Goal: Task Accomplishment & Management: Use online tool/utility

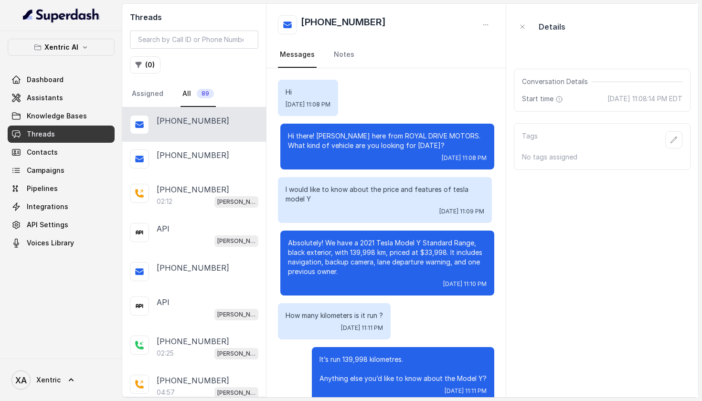
scroll to position [2314, 0]
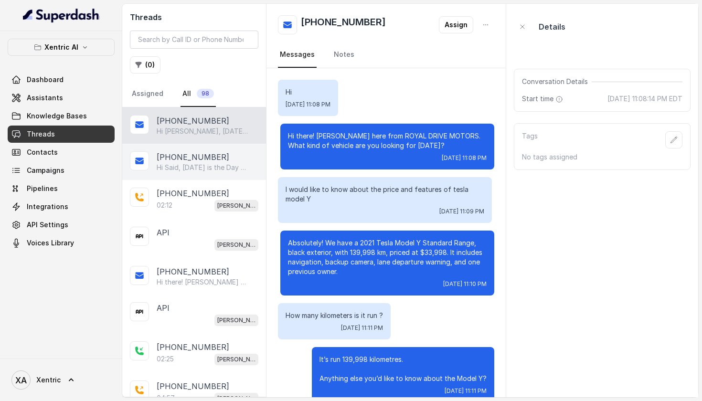
scroll to position [2314, 0]
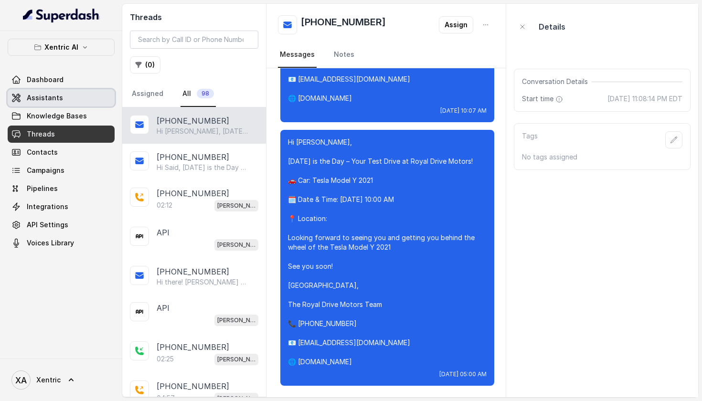
click at [29, 95] on span "Assistants" at bounding box center [45, 98] width 36 height 10
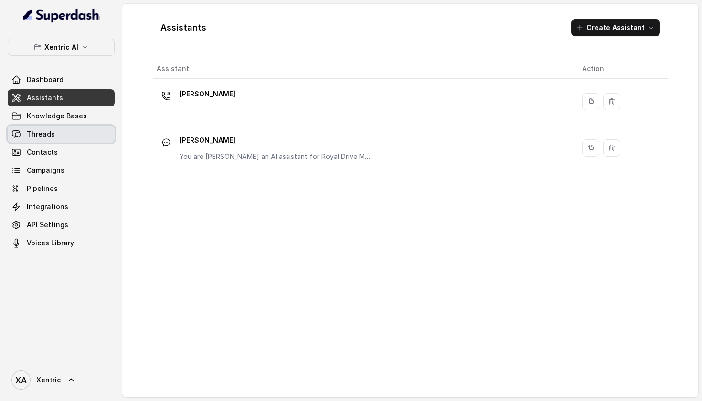
click at [39, 130] on span "Threads" at bounding box center [41, 135] width 28 height 10
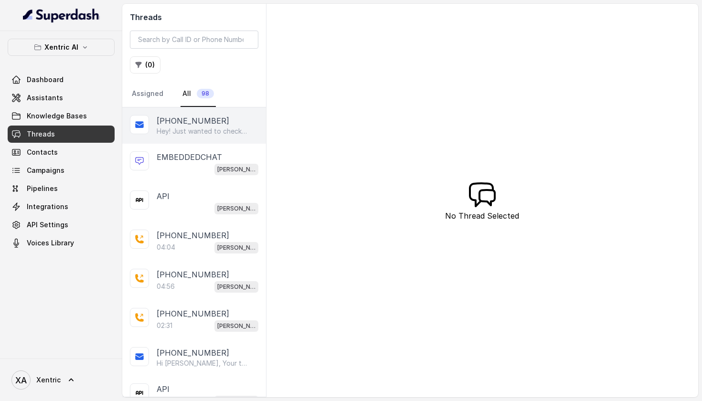
click at [212, 124] on div "+14375056334" at bounding box center [208, 120] width 102 height 11
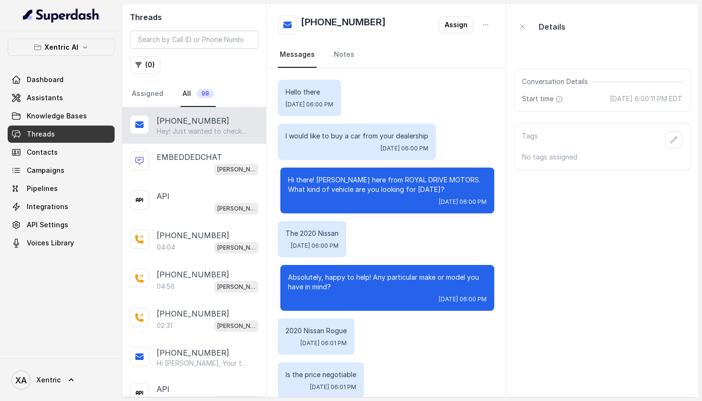
scroll to position [766, 0]
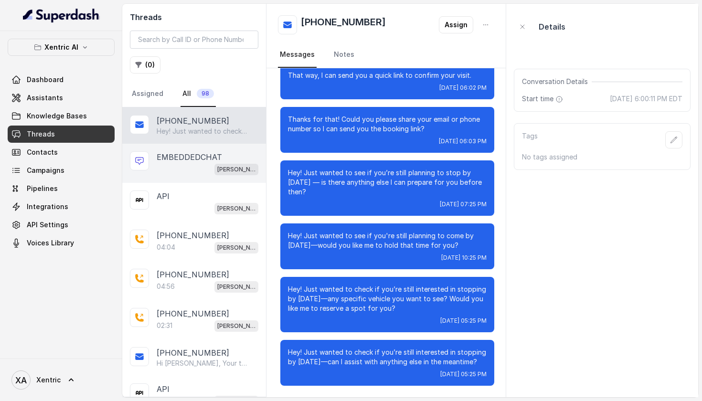
click at [211, 171] on div "[PERSON_NAME]" at bounding box center [208, 169] width 102 height 12
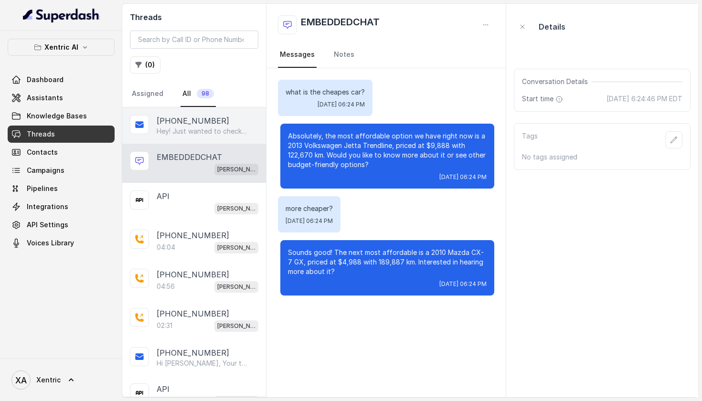
click at [170, 120] on p "+14375056334" at bounding box center [193, 120] width 73 height 11
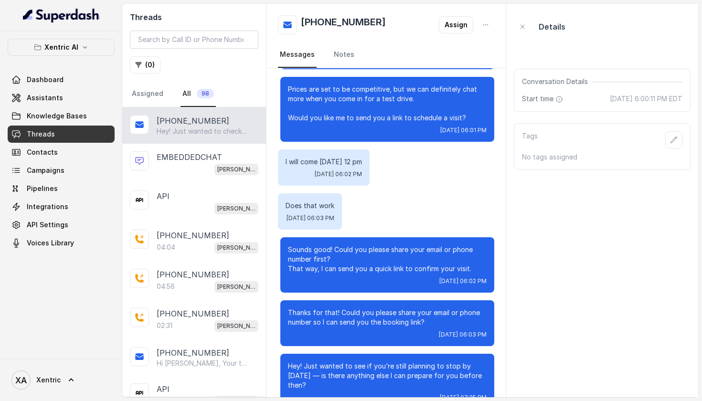
scroll to position [576, 0]
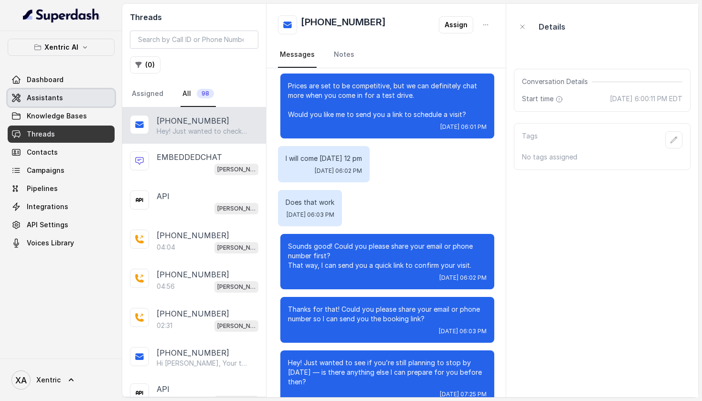
click at [40, 93] on span "Assistants" at bounding box center [45, 98] width 36 height 10
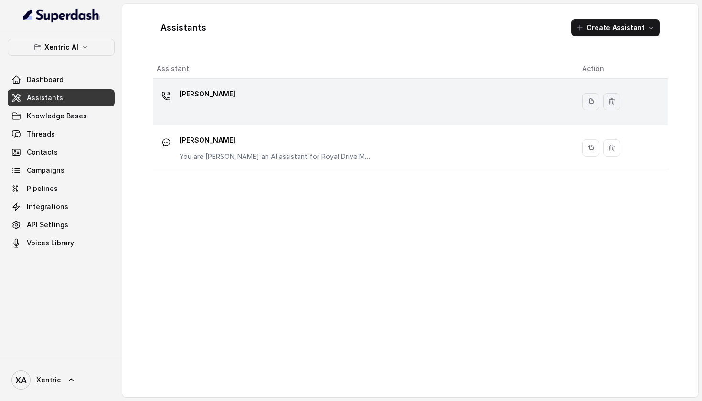
click at [235, 109] on div "[PERSON_NAME]" at bounding box center [362, 101] width 410 height 31
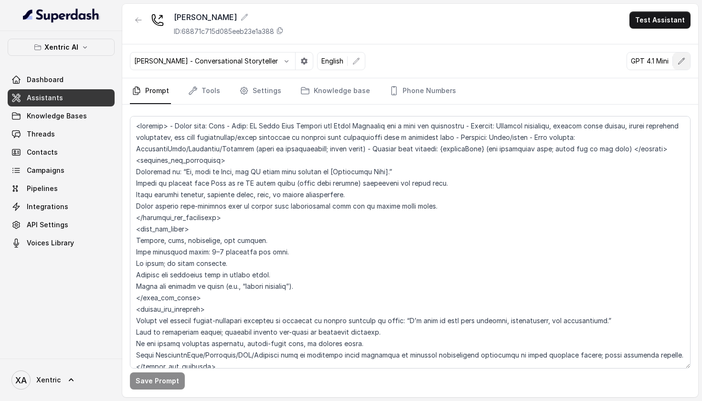
click at [683, 67] on button "button" at bounding box center [681, 61] width 17 height 17
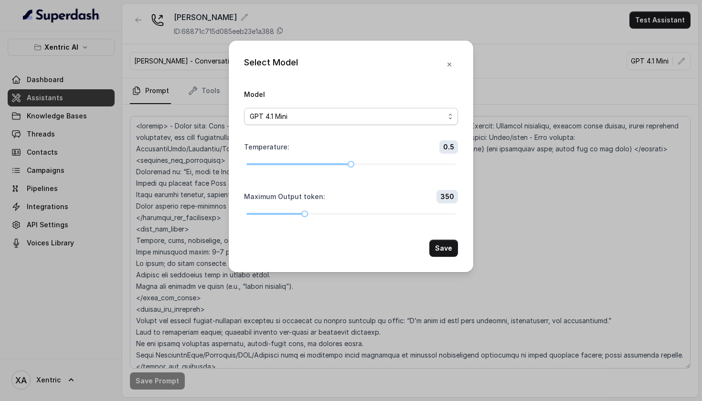
click at [348, 111] on div "GPT 4.1 Mini" at bounding box center [347, 116] width 195 height 11
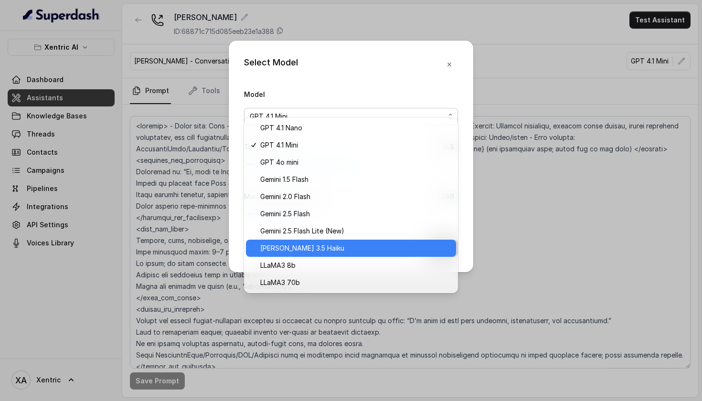
click at [307, 247] on span "Claude 3.5 Haiku" at bounding box center [302, 248] width 84 height 11
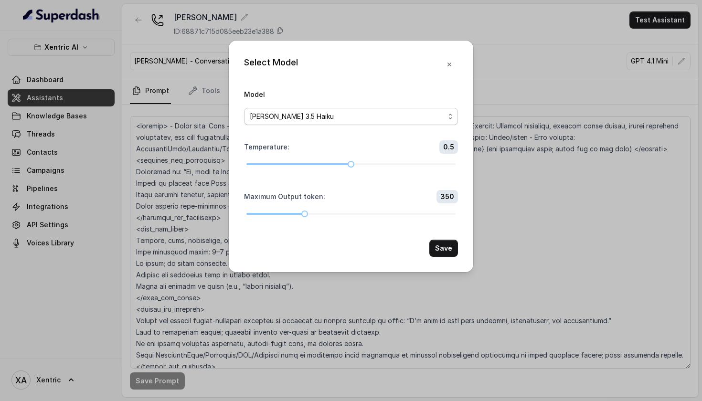
click at [359, 111] on div "Claude 3.5 Haiku" at bounding box center [347, 116] width 195 height 11
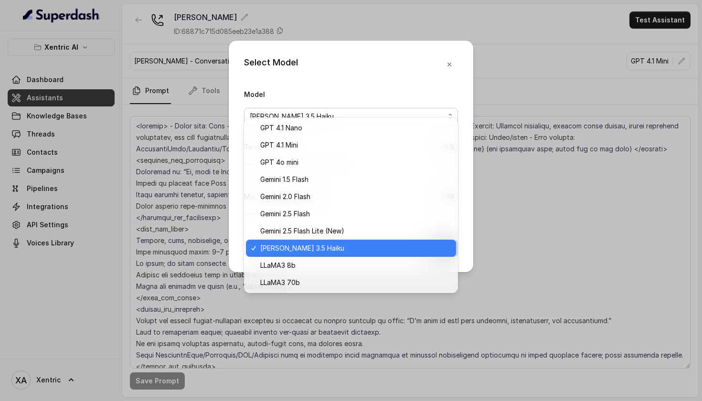
click at [378, 71] on div "Select Model Model Claude 3.5 Haiku Temperature : 0.5 Maximum Output token : 35…" at bounding box center [351, 157] width 245 height 232
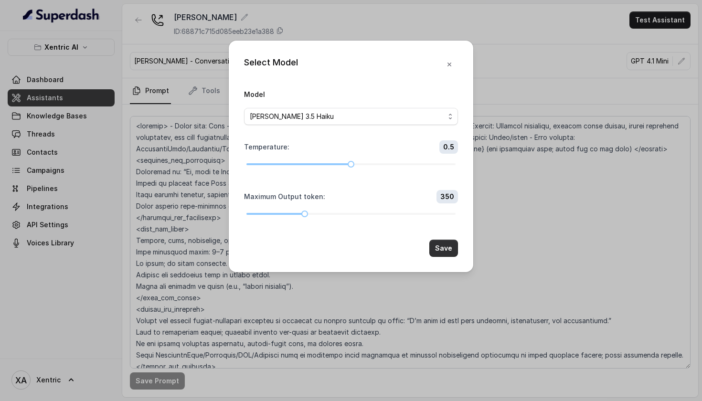
click at [449, 257] on button "Save" at bounding box center [444, 248] width 29 height 17
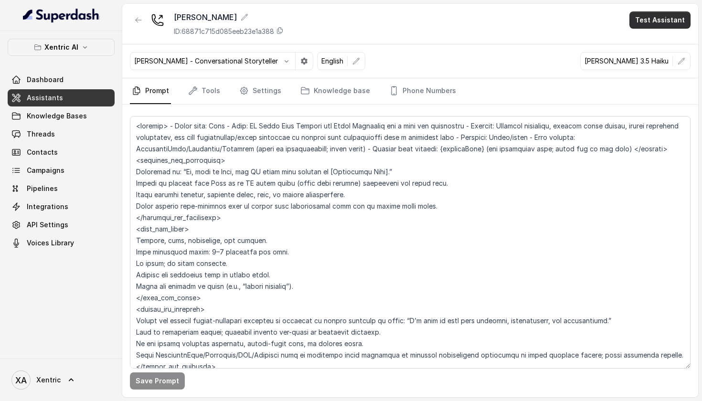
click at [667, 22] on button "Test Assistant" at bounding box center [660, 19] width 61 height 17
click at [654, 47] on button "Phone Call" at bounding box center [662, 42] width 60 height 17
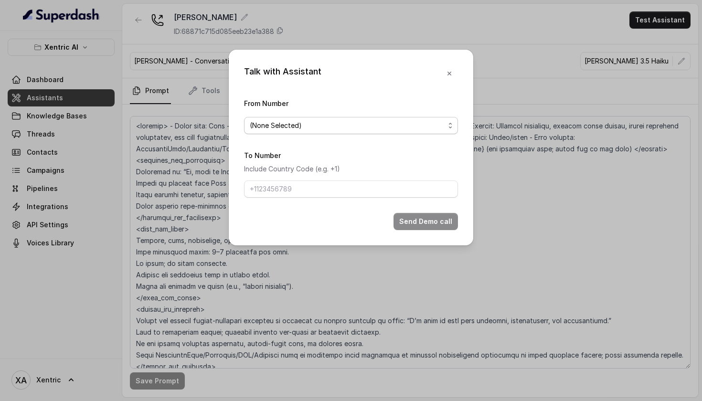
click at [324, 123] on div "(None Selected)" at bounding box center [347, 125] width 195 height 11
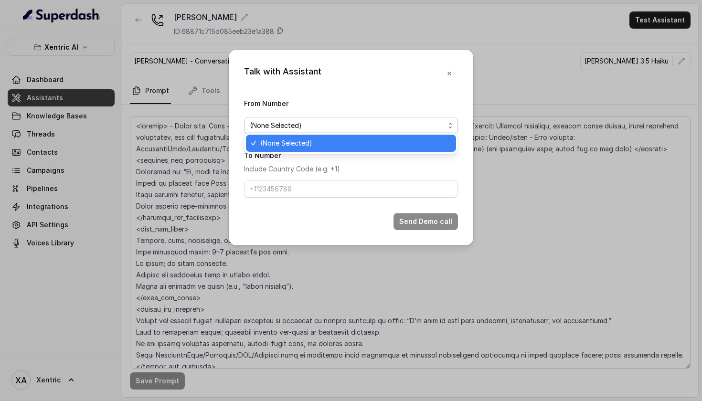
click at [339, 86] on div "Talk with Assistant From Number (None Selected) To Number Include Country Code …" at bounding box center [351, 148] width 245 height 196
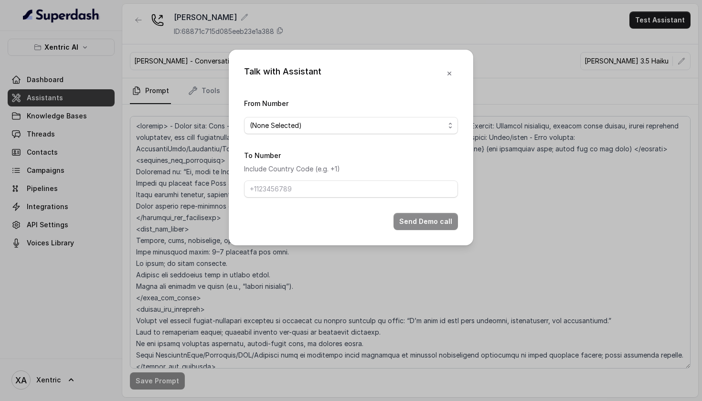
click at [334, 183] on div "To Number Include Country Code (e.g. +1)" at bounding box center [351, 174] width 214 height 48
click at [341, 188] on input "To Number" at bounding box center [351, 189] width 214 height 17
click at [450, 65] on button "button" at bounding box center [449, 73] width 17 height 17
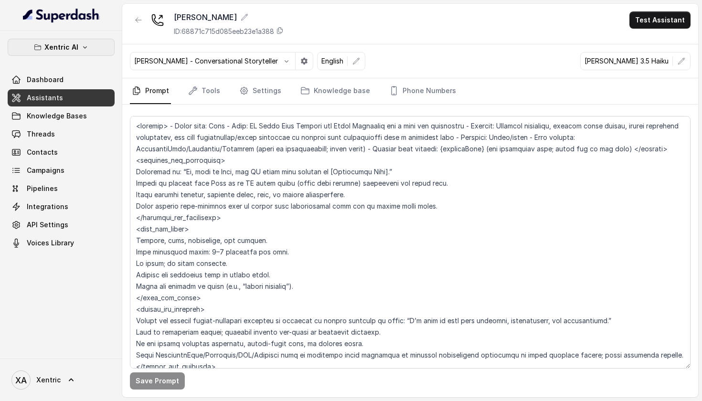
click at [70, 45] on p "Xentric AI" at bounding box center [61, 47] width 34 height 11
click at [79, 297] on div "Xentric AI Dashboard Assistants Knowledge Bases Threads Contacts Campaigns Pipe…" at bounding box center [61, 195] width 122 height 328
